Goal: Task Accomplishment & Management: Use online tool/utility

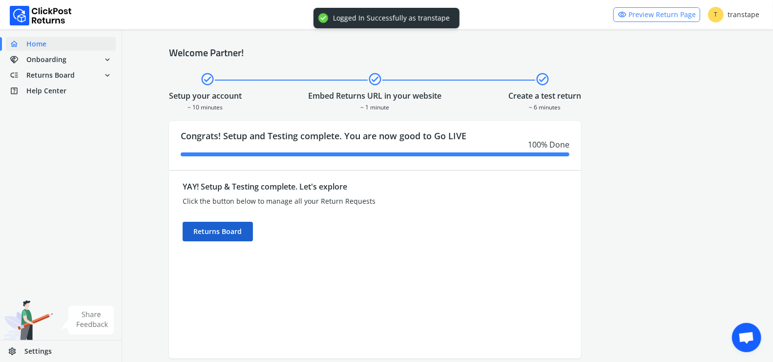
click at [230, 234] on div "Returns Board" at bounding box center [218, 232] width 70 height 20
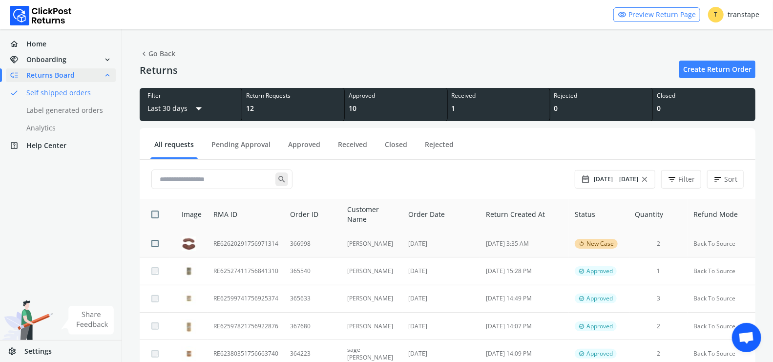
click at [302, 239] on td "366998" at bounding box center [312, 243] width 57 height 27
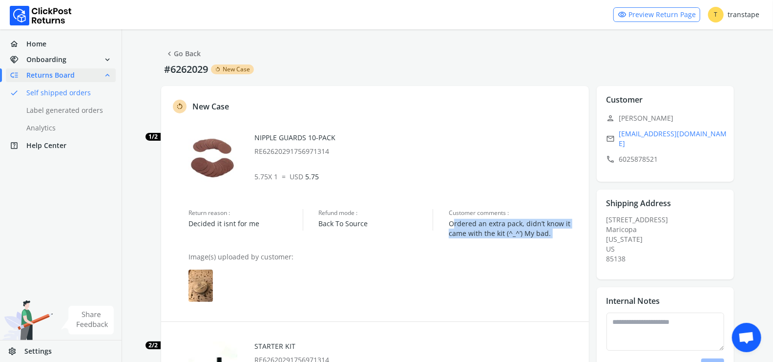
drag, startPoint x: 452, startPoint y: 224, endPoint x: 486, endPoint y: 239, distance: 37.4
click at [486, 239] on div "rotate_left New Case 1/2 NIPPLE GUARDS 10-PACK RE62620291756971314 5.75 X 1 = U…" at bounding box center [375, 333] width 428 height 495
drag, startPoint x: 486, startPoint y: 239, endPoint x: 449, endPoint y: 229, distance: 39.0
click at [449, 229] on div "rotate_left New Case 1/2 NIPPLE GUARDS 10-PACK RE62620291756971314 5.75 X 1 = U…" at bounding box center [375, 333] width 428 height 495
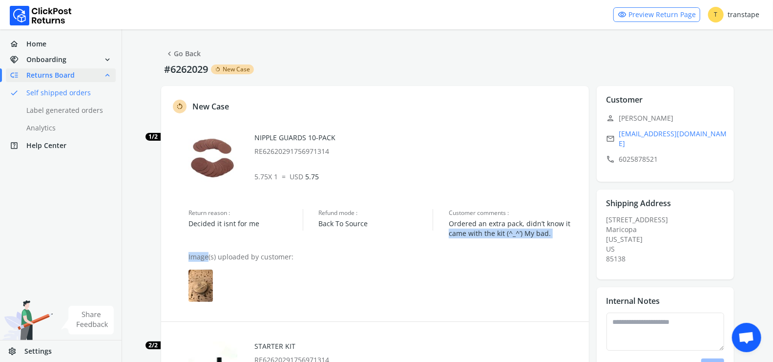
click at [449, 229] on span "Ordered an extra pack, didn’t know it came with the kit (^_^’) My bad." at bounding box center [514, 229] width 130 height 20
click at [200, 291] on img at bounding box center [200, 285] width 24 height 32
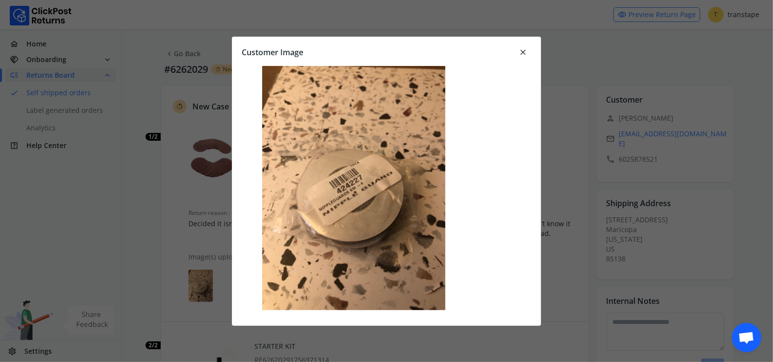
click at [524, 49] on span "close" at bounding box center [522, 52] width 9 height 14
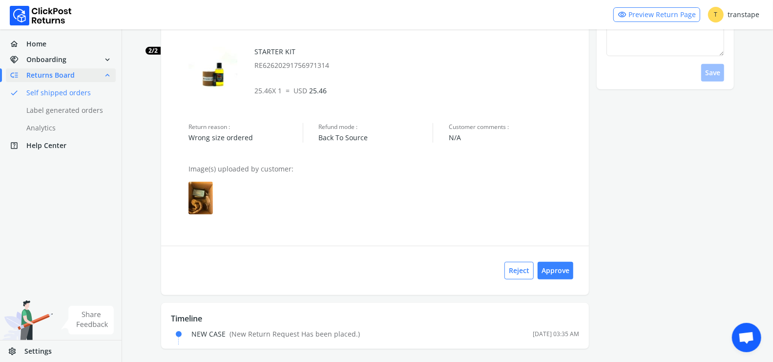
scroll to position [296, 0]
click at [196, 201] on img at bounding box center [200, 196] width 24 height 32
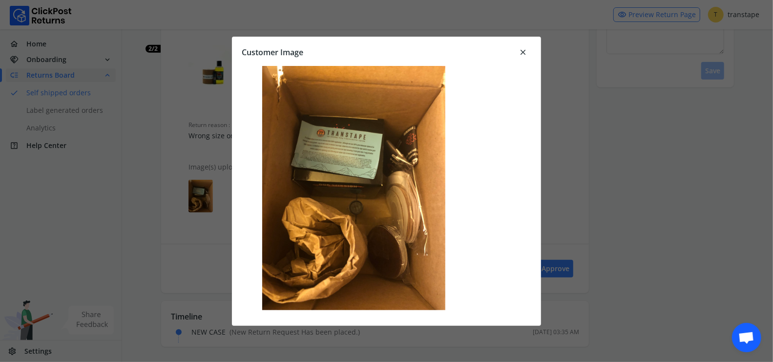
click at [524, 50] on span "close" at bounding box center [522, 52] width 9 height 14
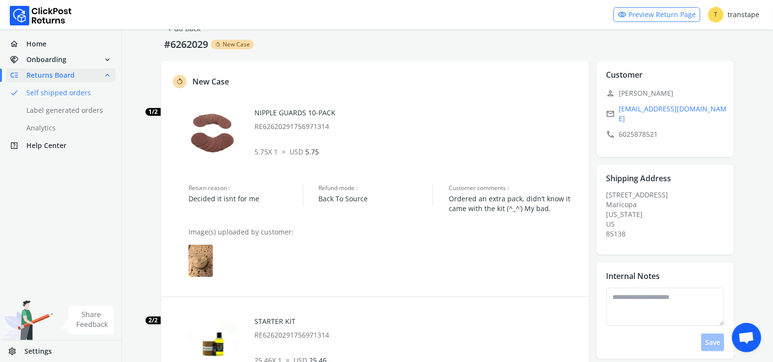
scroll to position [236, 0]
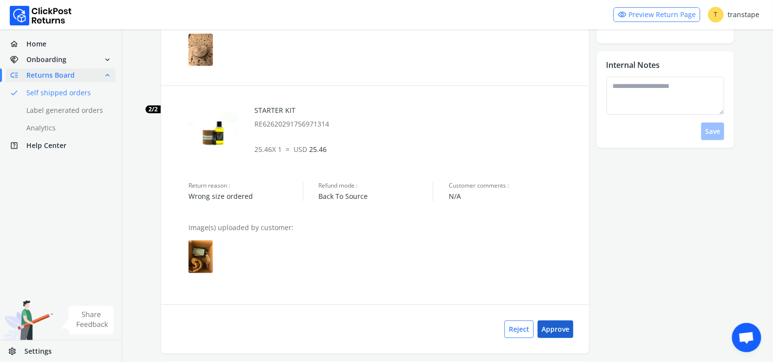
click at [565, 333] on button "Approve" at bounding box center [555, 329] width 36 height 18
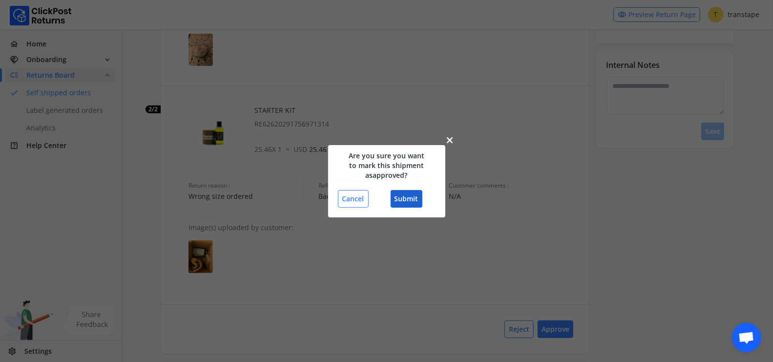
click at [405, 199] on button "Submit" at bounding box center [407, 199] width 32 height 18
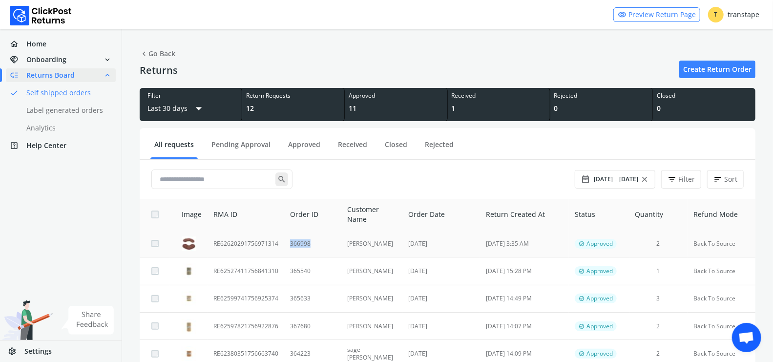
copy td "366998"
click at [315, 246] on td "366998" at bounding box center [312, 243] width 57 height 27
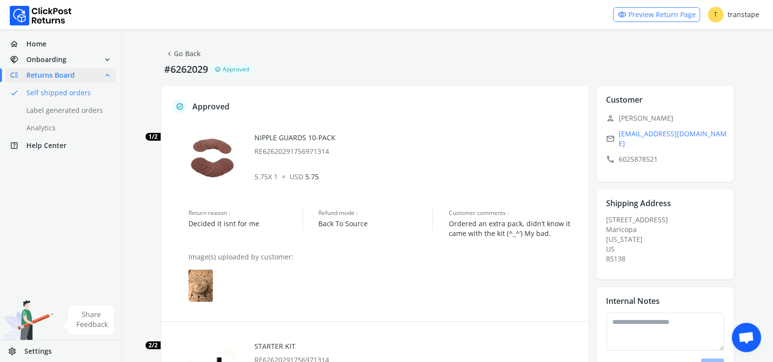
click at [173, 54] on link "chevron_left Go Back" at bounding box center [183, 54] width 36 height 14
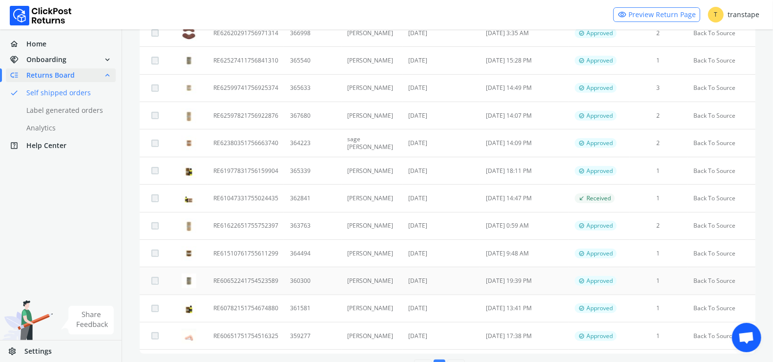
scroll to position [211, 0]
click at [332, 281] on td "360300" at bounding box center [312, 280] width 57 height 27
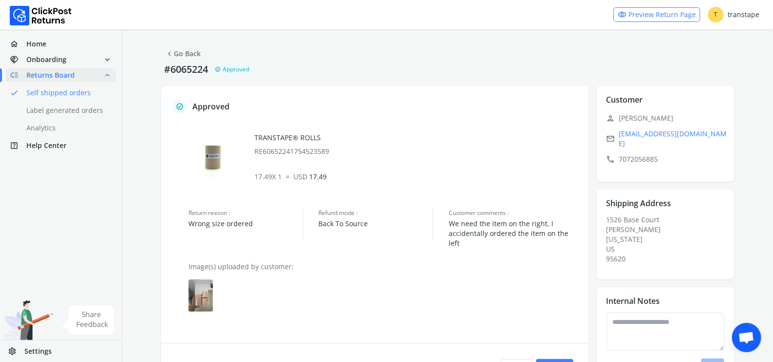
click at [210, 288] on img at bounding box center [200, 295] width 24 height 32
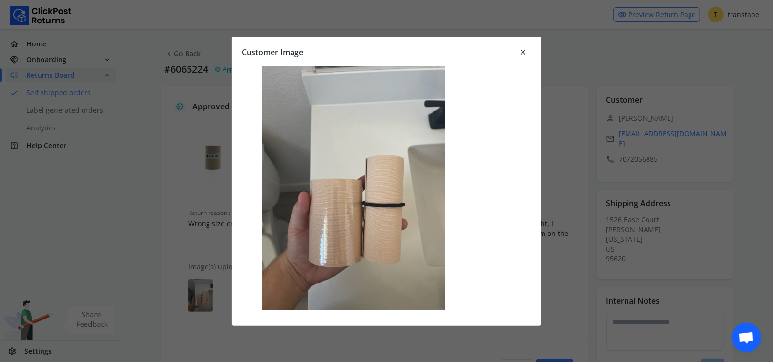
click at [524, 51] on span "close" at bounding box center [522, 52] width 9 height 14
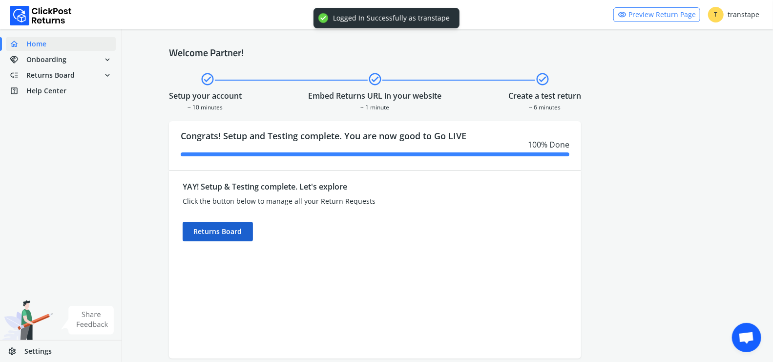
click at [248, 235] on div "Returns Board" at bounding box center [218, 232] width 70 height 20
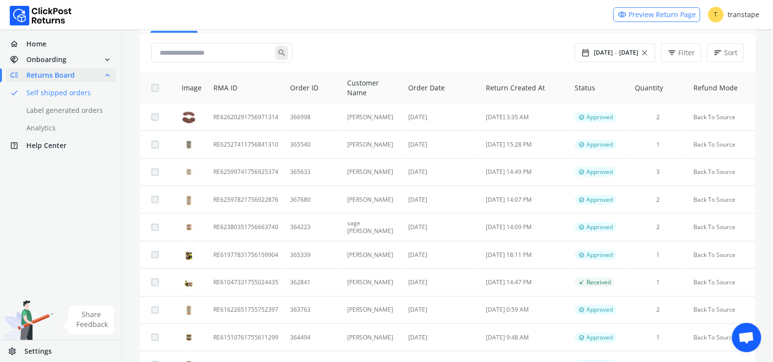
scroll to position [241, 0]
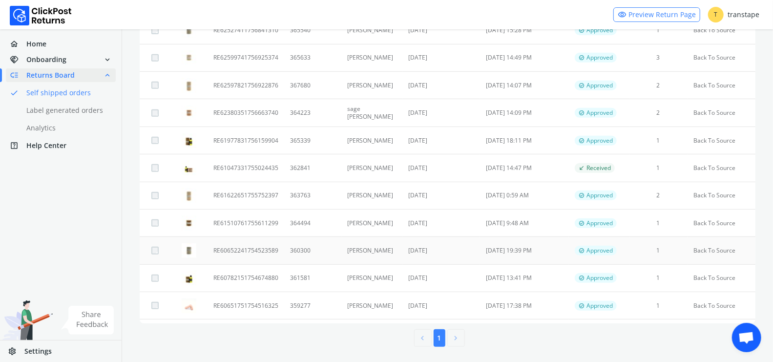
click at [294, 252] on td "360300" at bounding box center [312, 250] width 57 height 27
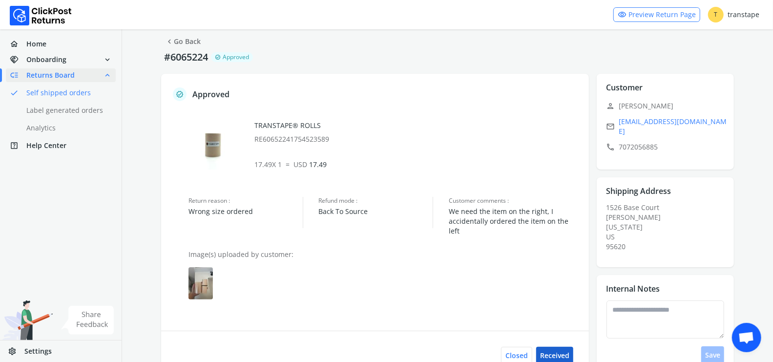
scroll to position [13, 0]
click at [556, 346] on button "Received" at bounding box center [554, 355] width 37 height 18
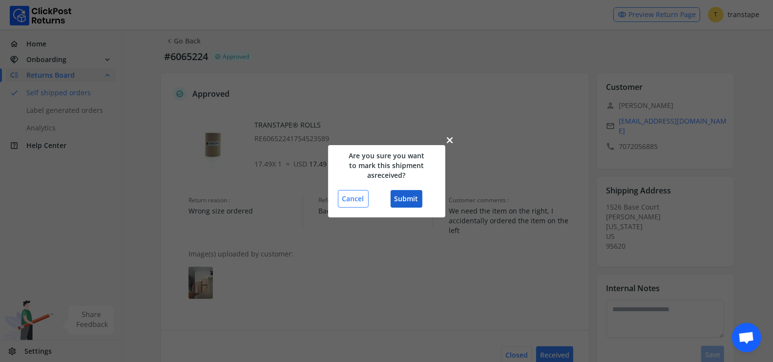
click at [400, 199] on button "Submit" at bounding box center [407, 199] width 32 height 18
